Goal: Information Seeking & Learning: Find specific fact

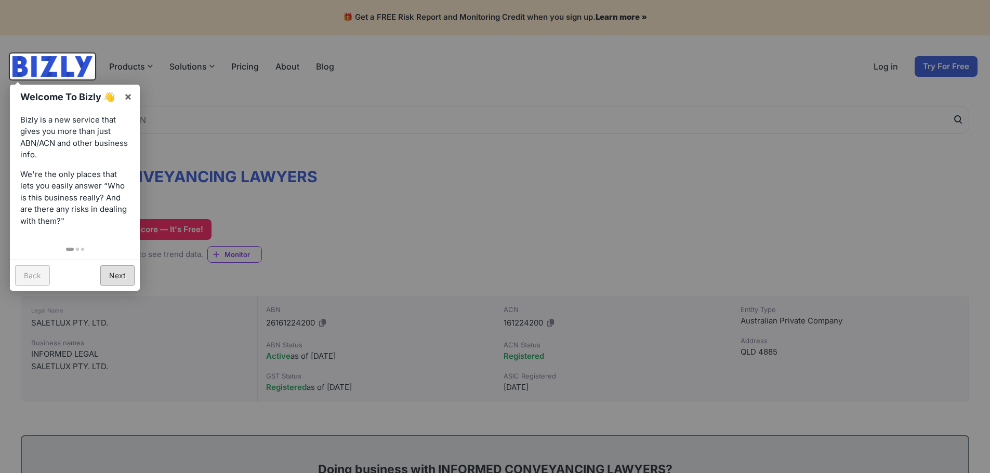
click at [126, 272] on link "Next" at bounding box center [117, 276] width 34 height 20
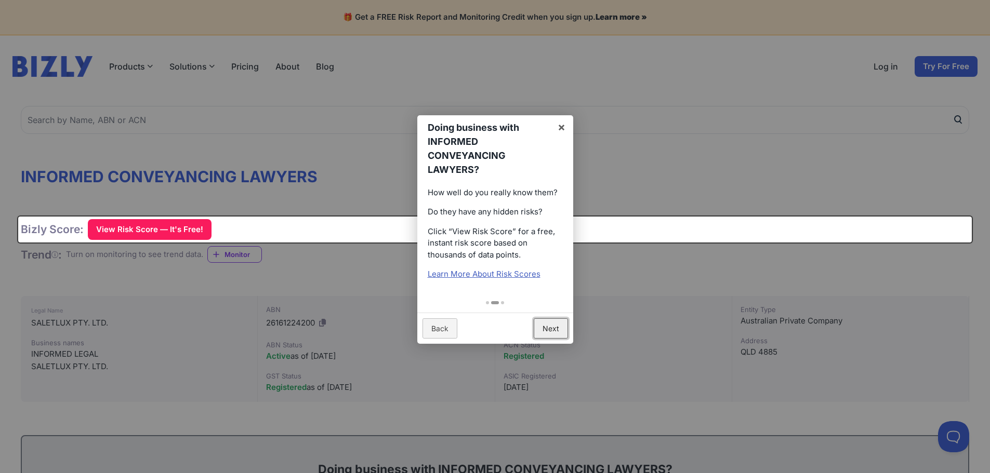
click at [539, 332] on link "Next" at bounding box center [551, 329] width 34 height 20
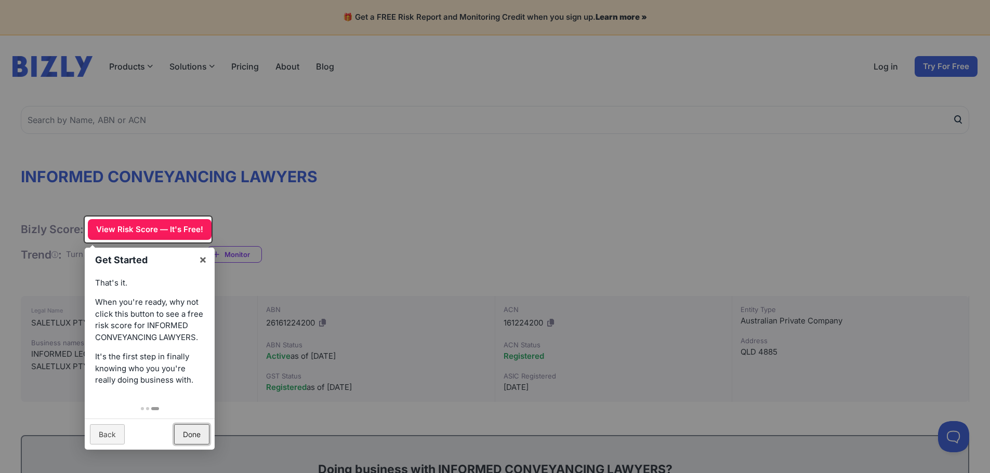
click at [201, 433] on link "Done" at bounding box center [191, 435] width 35 height 20
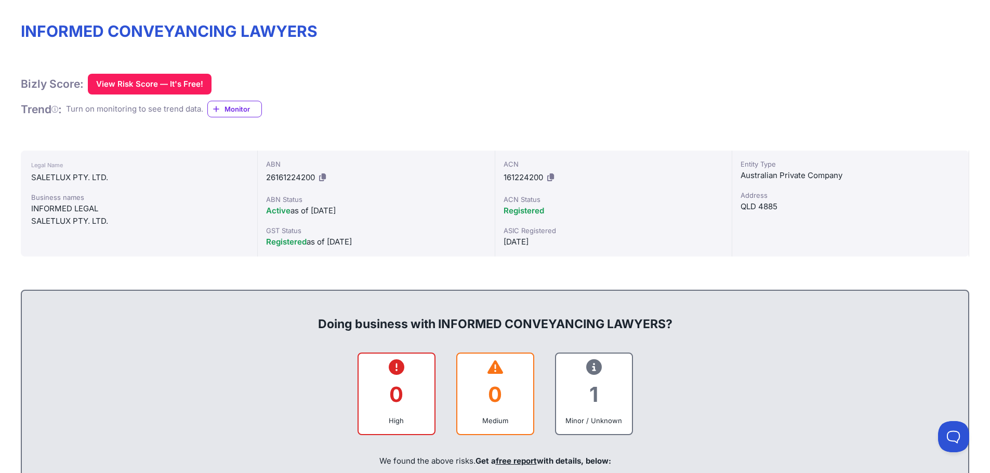
scroll to position [208, 0]
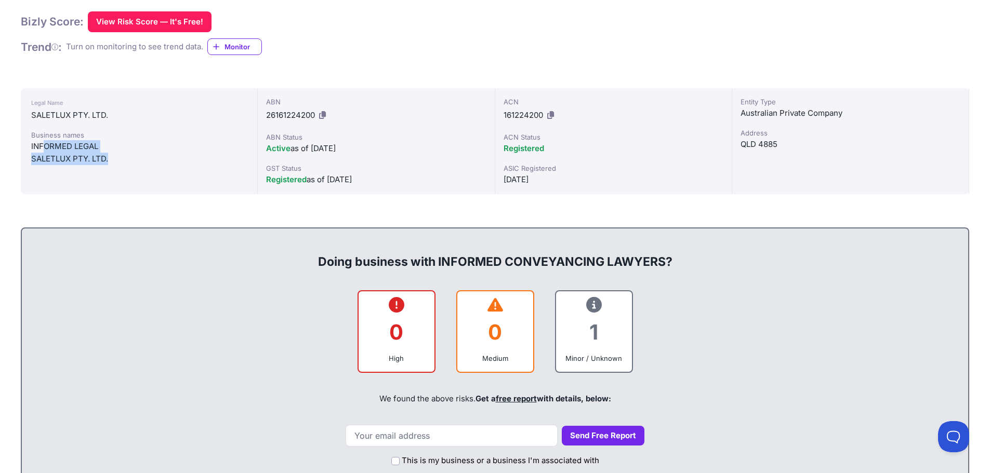
drag, startPoint x: 46, startPoint y: 152, endPoint x: 120, endPoint y: 174, distance: 76.5
click at [120, 174] on div "Legal Name SALETLUX PTY. LTD. Business names INFORMED LEGAL SALETLUX PTY. LTD." at bounding box center [139, 141] width 237 height 106
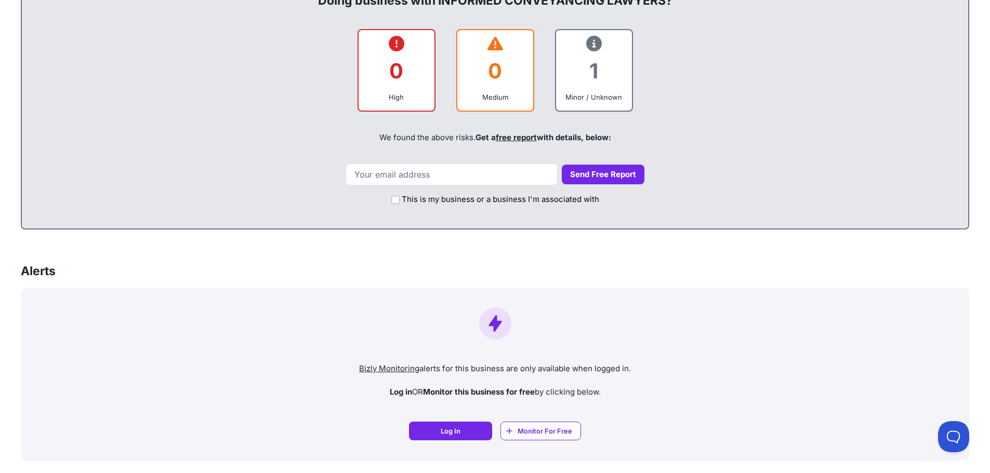
scroll to position [312, 0]
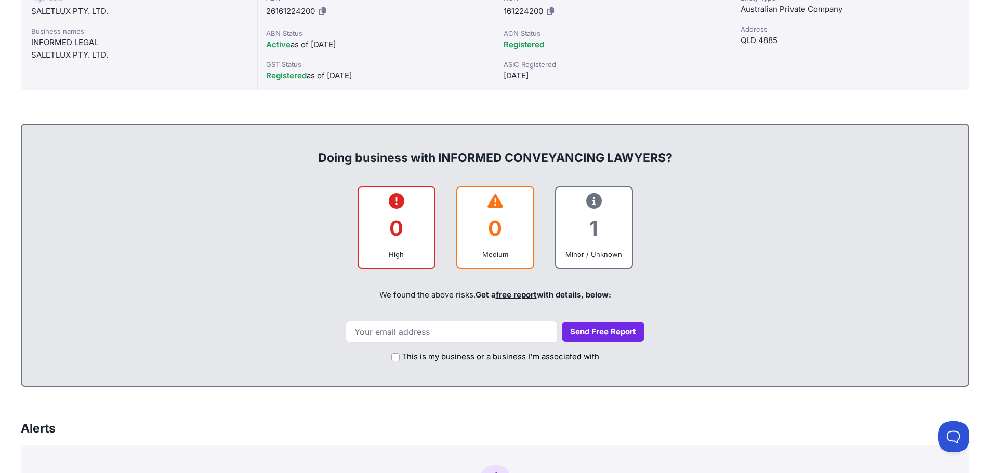
click at [588, 242] on div "1" at bounding box center [593, 228] width 59 height 42
click at [591, 201] on icon at bounding box center [594, 201] width 16 height 1
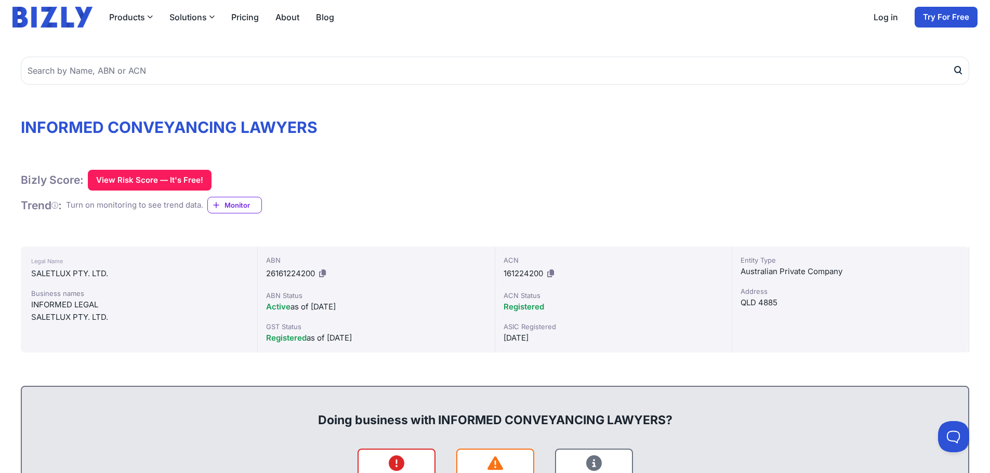
scroll to position [0, 0]
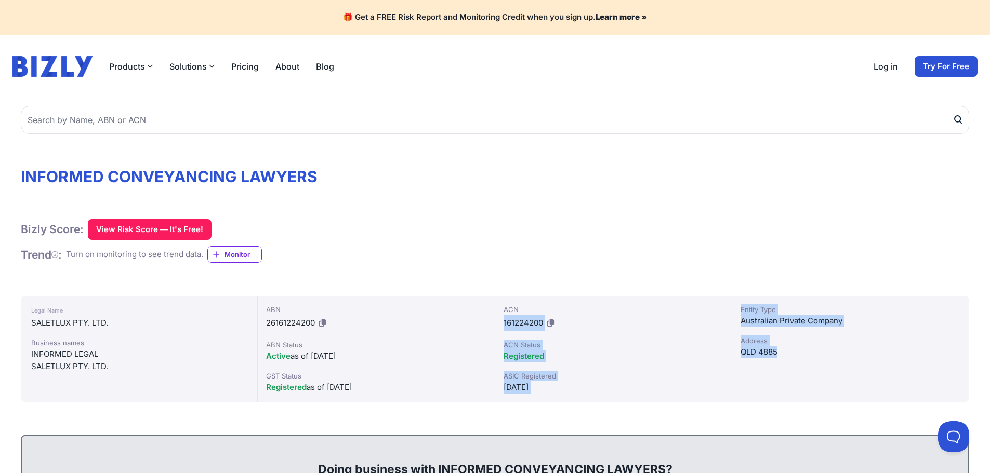
drag, startPoint x: 710, startPoint y: 309, endPoint x: 877, endPoint y: 354, distance: 172.9
click at [877, 354] on div "Legal Name SALETLUX PTY. LTD. Business names INFORMED LEGAL SALETLUX PTY. LTD. …" at bounding box center [495, 349] width 949 height 106
click at [877, 354] on div "QLD 4885" at bounding box center [851, 352] width 220 height 12
